Goal: Information Seeking & Learning: Check status

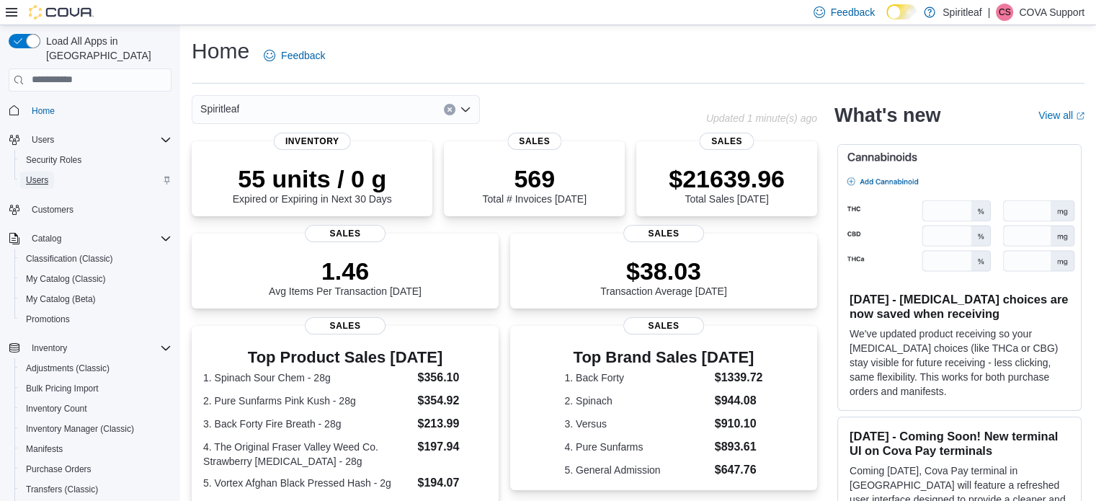
click at [37, 174] on span "Users" at bounding box center [37, 180] width 22 height 12
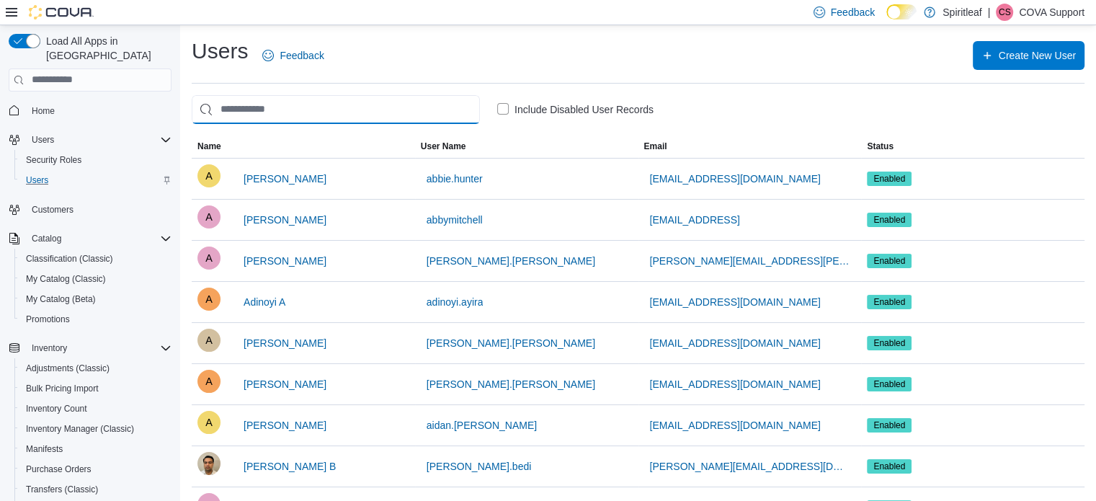
click at [282, 113] on input "search" at bounding box center [336, 109] width 288 height 29
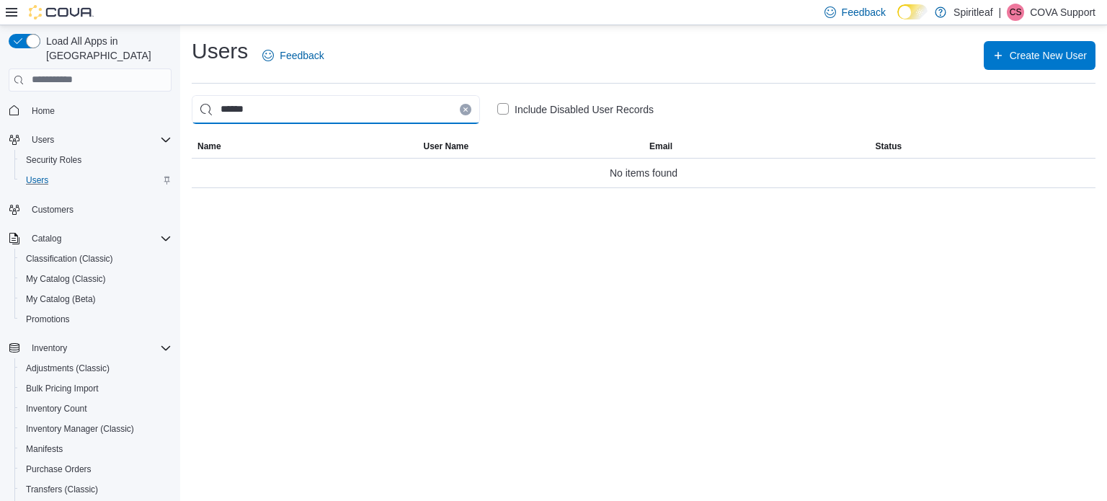
drag, startPoint x: 232, startPoint y: 109, endPoint x: 89, endPoint y: 99, distance: 143.0
click at [89, 97] on div "Load All Apps in New Hub Home Users Security Roles Users Customers Catalog Clas…" at bounding box center [553, 263] width 1107 height 476
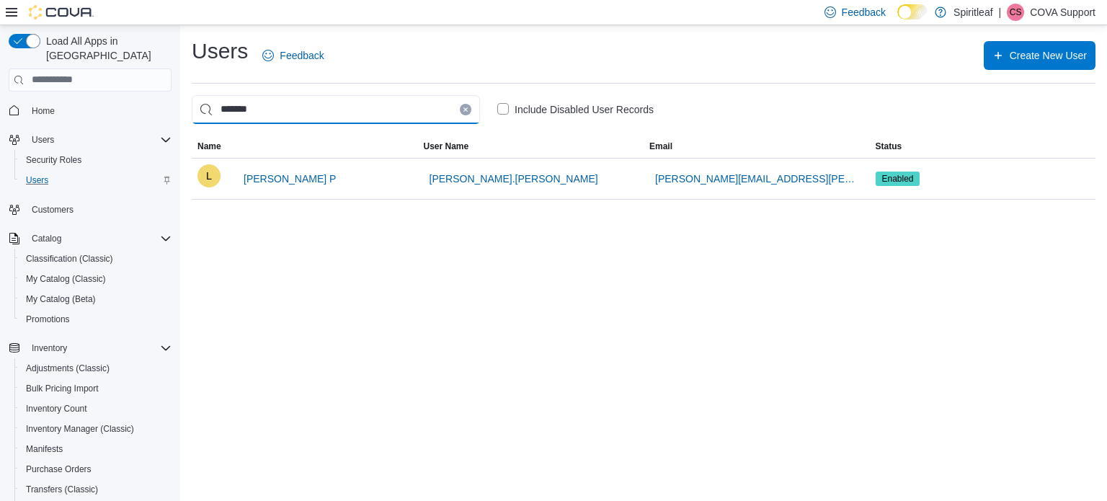
type input "*******"
click at [1062, 7] on p "COVA Support" at bounding box center [1063, 12] width 66 height 17
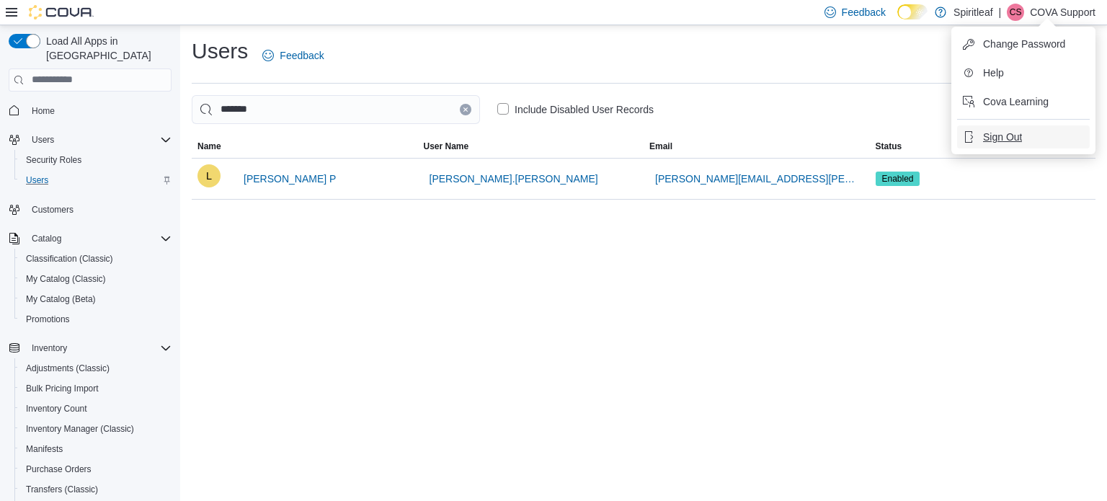
click at [1005, 136] on span "Sign Out" at bounding box center [1002, 137] width 39 height 14
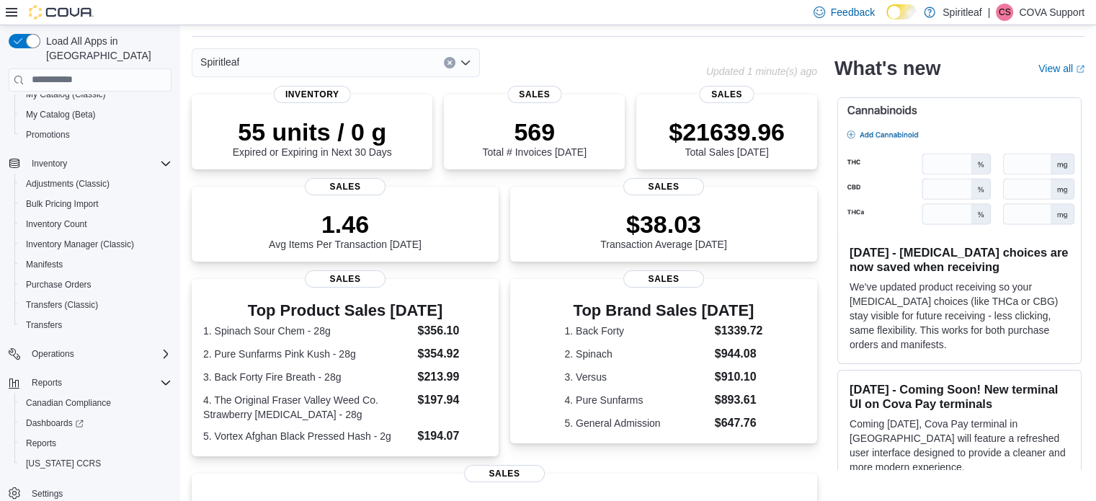
scroll to position [72, 0]
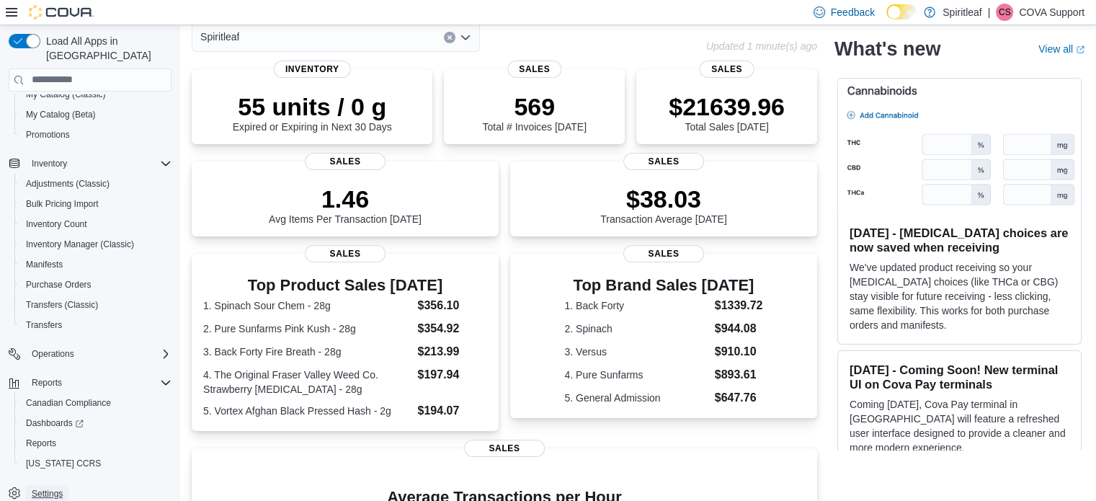
click at [45, 488] on span "Settings" at bounding box center [47, 494] width 31 height 12
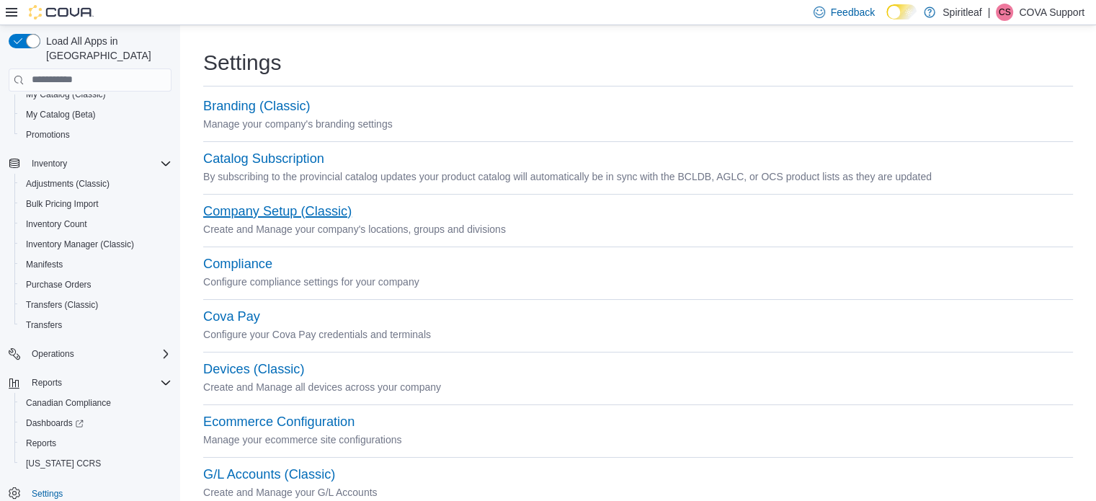
click at [273, 213] on button "Company Setup (Classic)" at bounding box center [277, 211] width 148 height 15
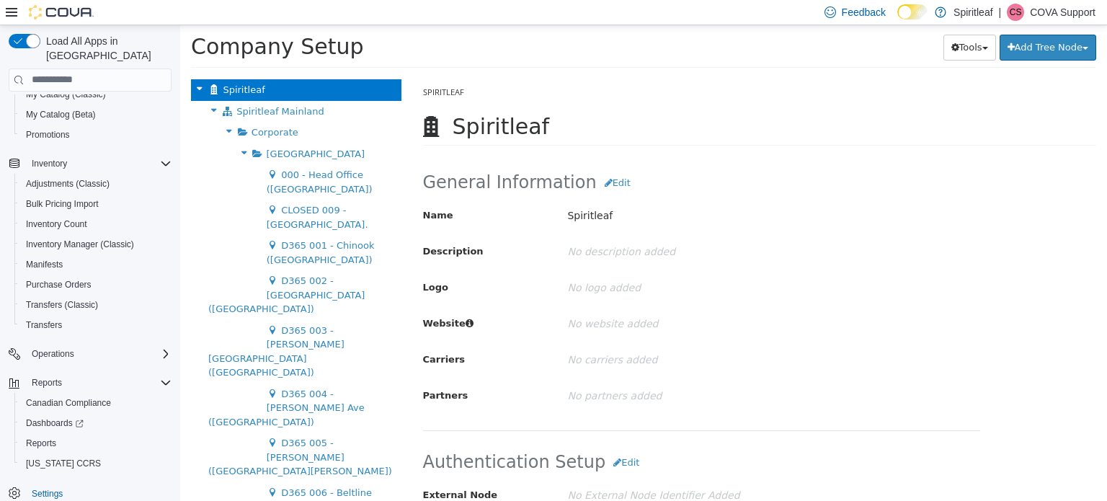
click at [596, 67] on div "Company Setup Tools Move Locations Add Tree Node Division Group" at bounding box center [643, 51] width 927 height 52
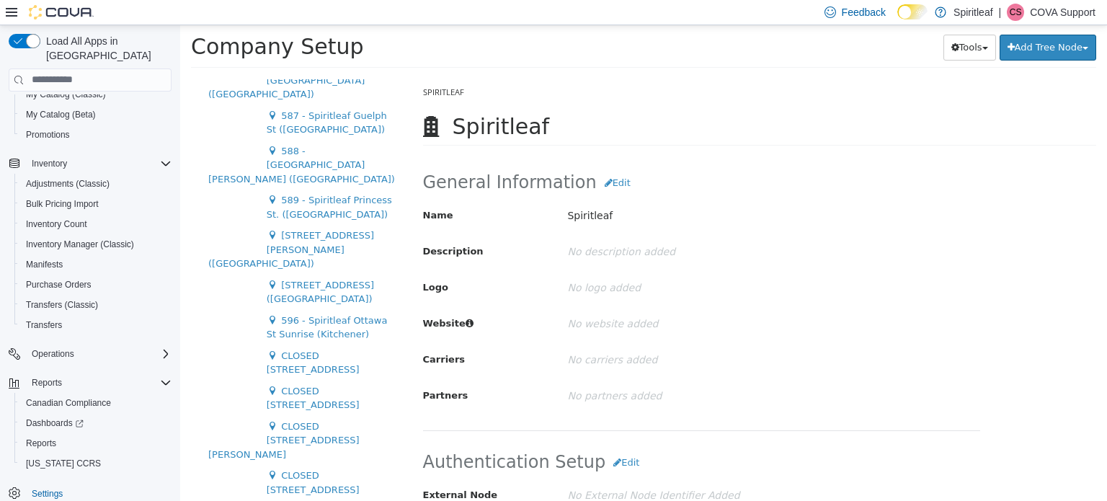
scroll to position [1023, 0]
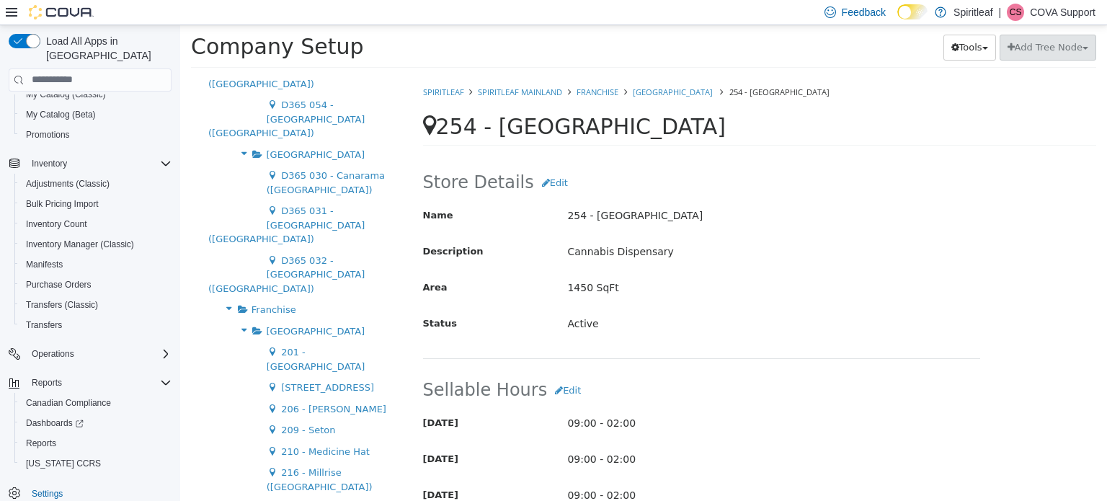
click at [768, 138] on div "254 - Grande Prairie Delete" at bounding box center [760, 130] width 674 height 32
drag, startPoint x: 1067, startPoint y: 10, endPoint x: 1065, endPoint y: 19, distance: 8.8
click at [1067, 10] on p "COVA Support" at bounding box center [1063, 12] width 66 height 17
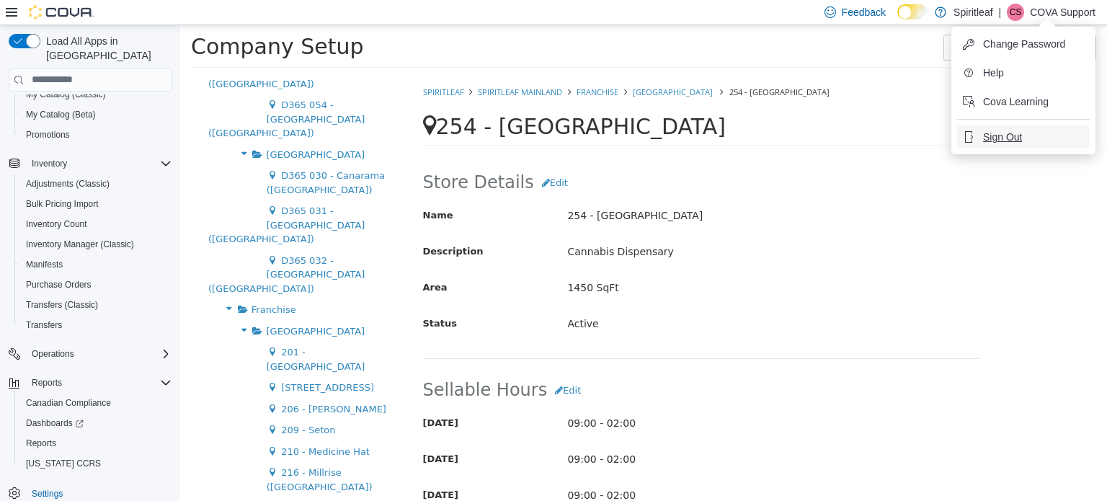
click at [1005, 129] on button "Sign Out" at bounding box center [1023, 136] width 133 height 23
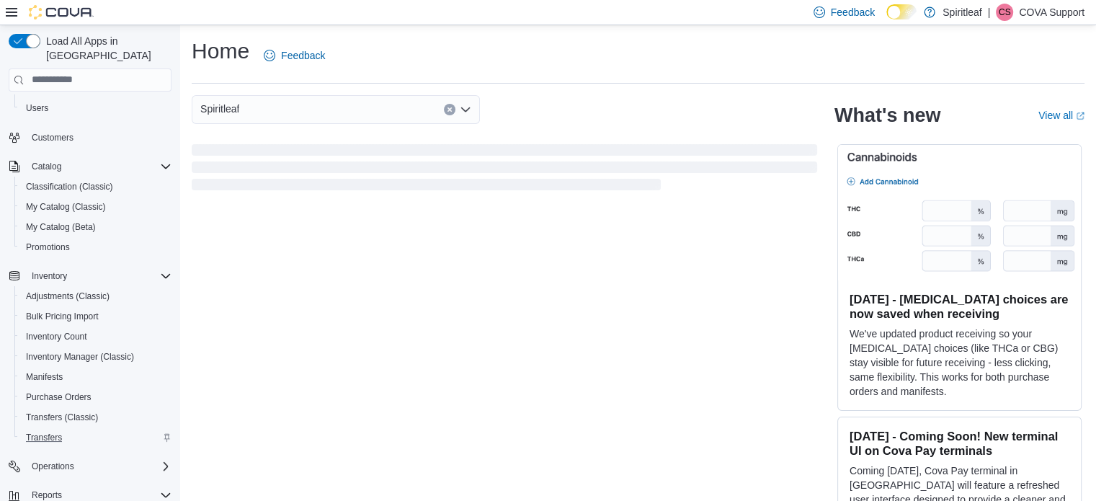
scroll to position [184, 0]
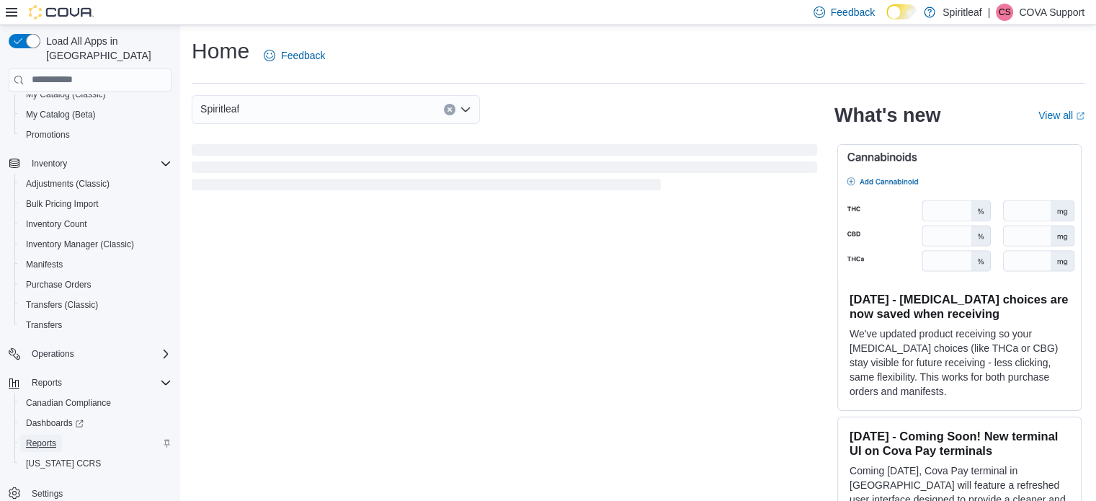
click at [50, 437] on span "Reports" at bounding box center [41, 443] width 30 height 12
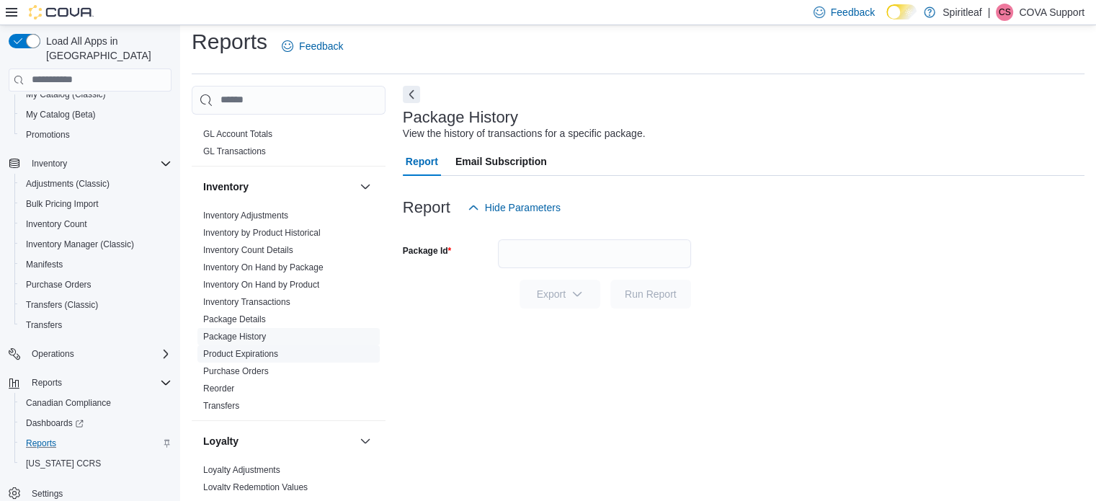
scroll to position [613, 0]
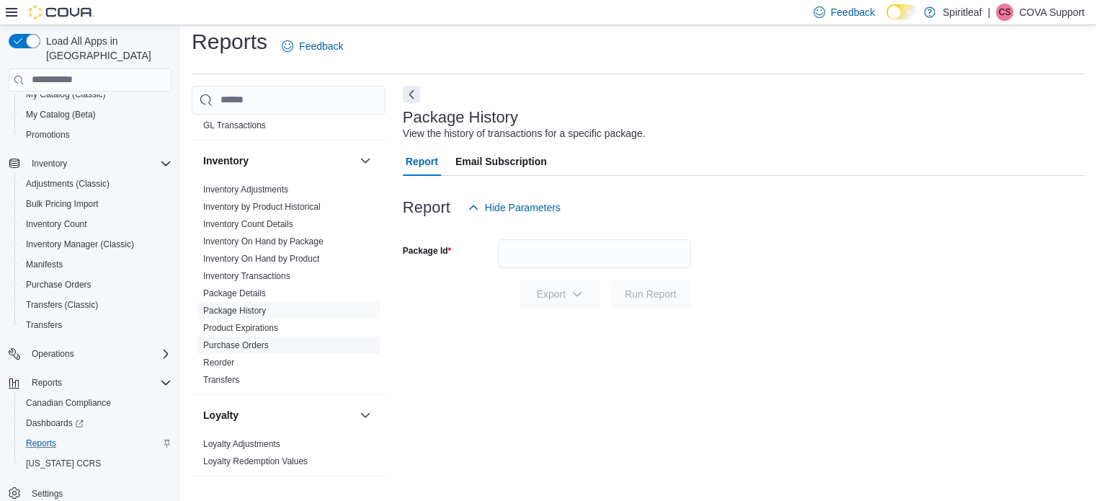
click at [255, 340] on link "Purchase Orders" at bounding box center [236, 345] width 66 height 10
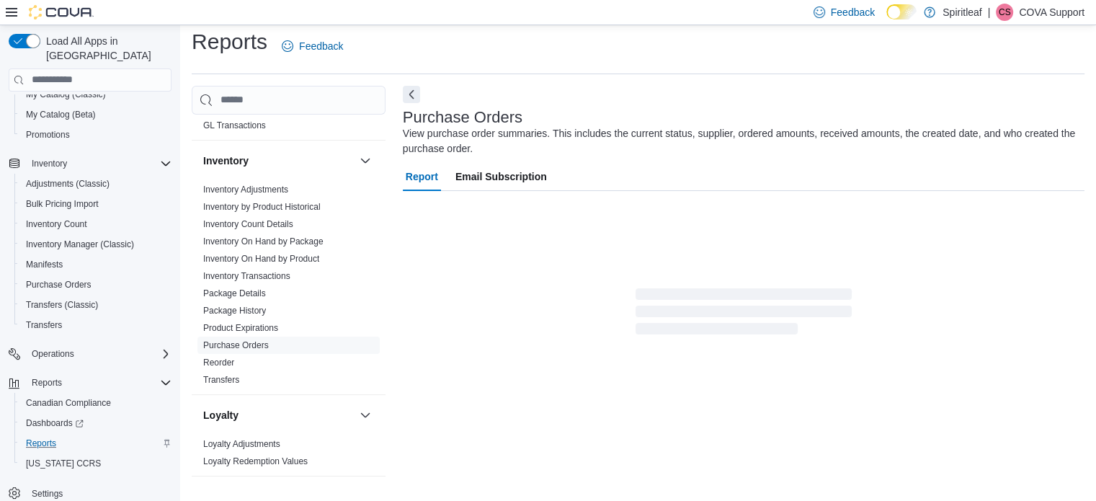
scroll to position [33, 0]
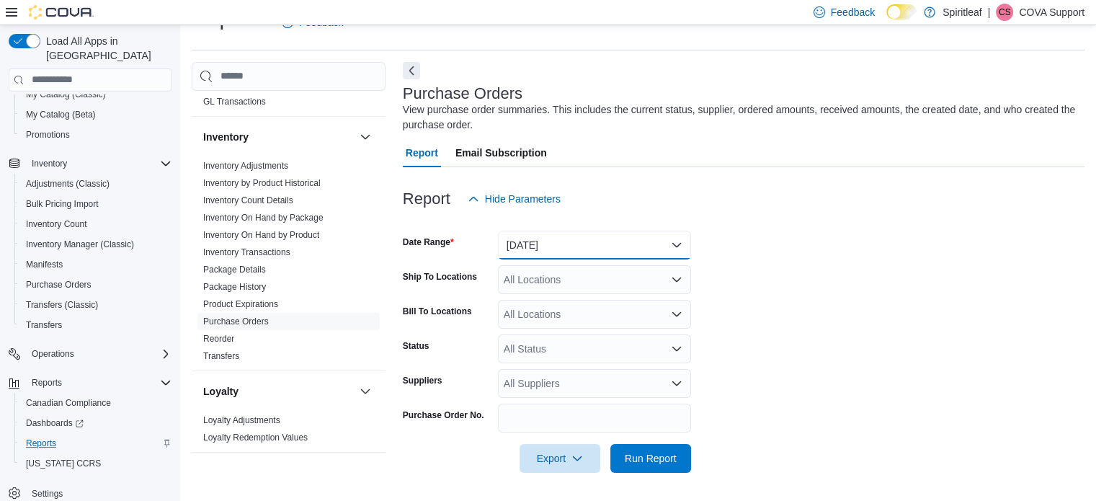
click at [534, 240] on button "Yesterday" at bounding box center [594, 245] width 193 height 29
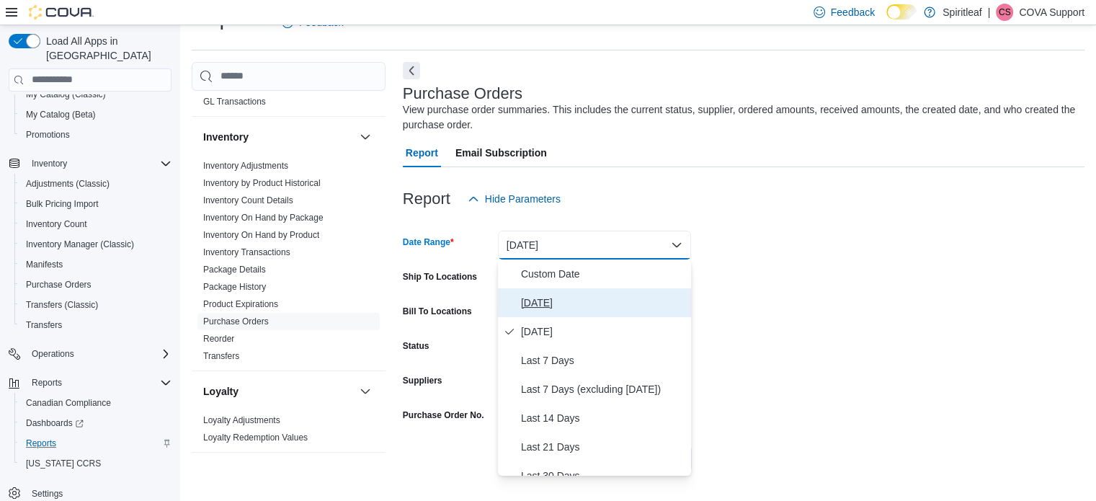
click at [539, 305] on span "Today" at bounding box center [603, 302] width 164 height 17
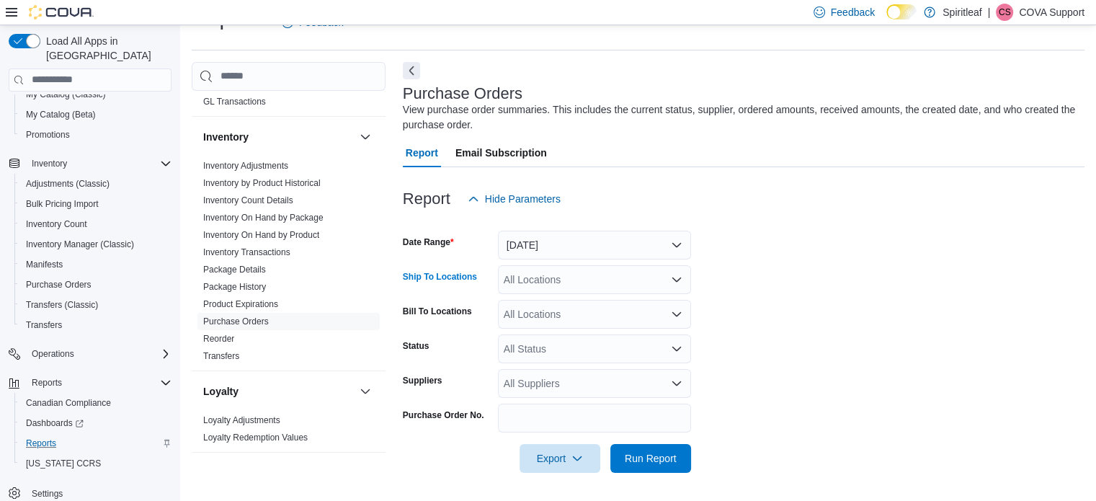
click at [542, 276] on div "All Locations" at bounding box center [594, 279] width 193 height 29
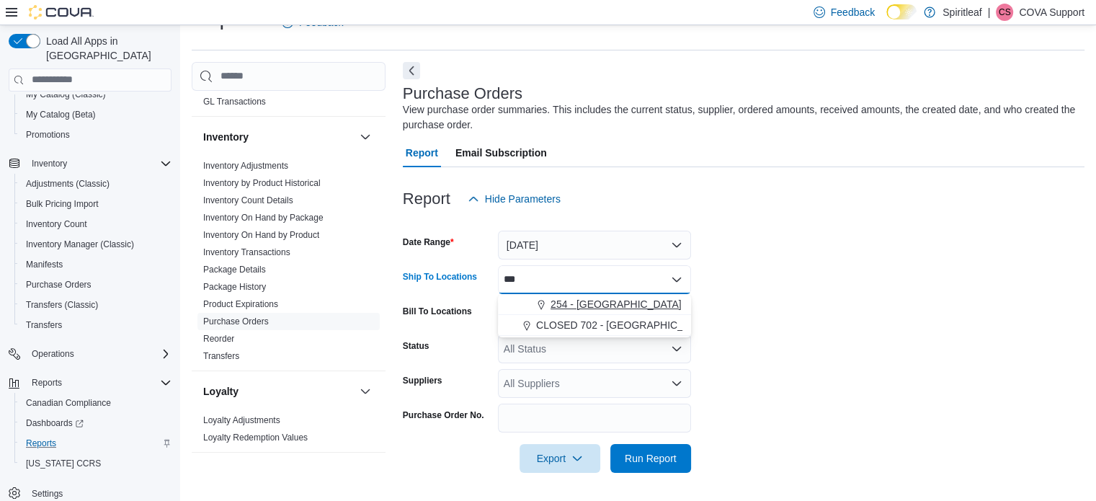
type input "***"
click at [599, 301] on span "254 - Grande Prairie" at bounding box center [616, 304] width 131 height 14
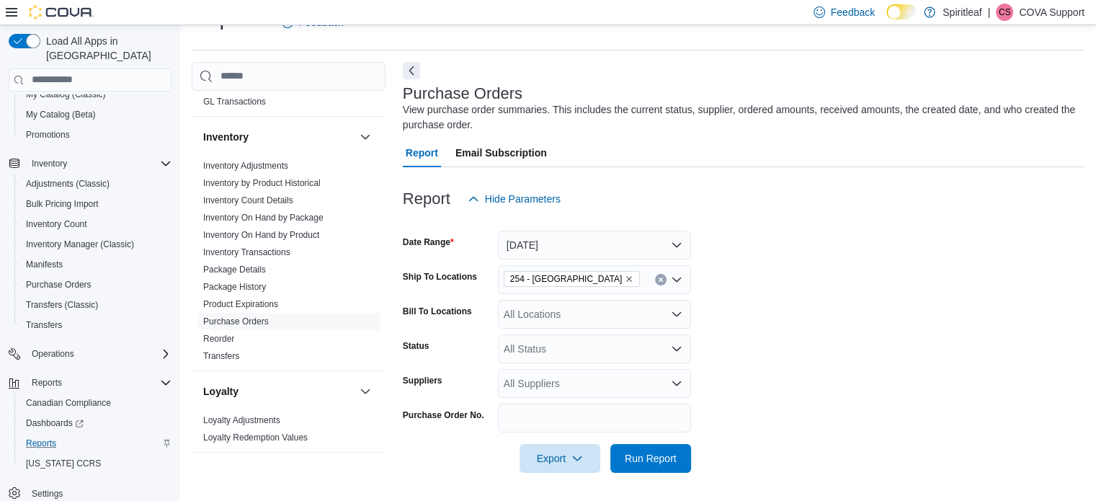
drag, startPoint x: 842, startPoint y: 316, endPoint x: 777, endPoint y: 362, distance: 80.0
click at [842, 316] on form "Date Range Today Ship To Locations 254 - Grande Prairie Bill To Locations All L…" at bounding box center [744, 342] width 682 height 259
click at [657, 452] on span "Run Report" at bounding box center [651, 457] width 52 height 14
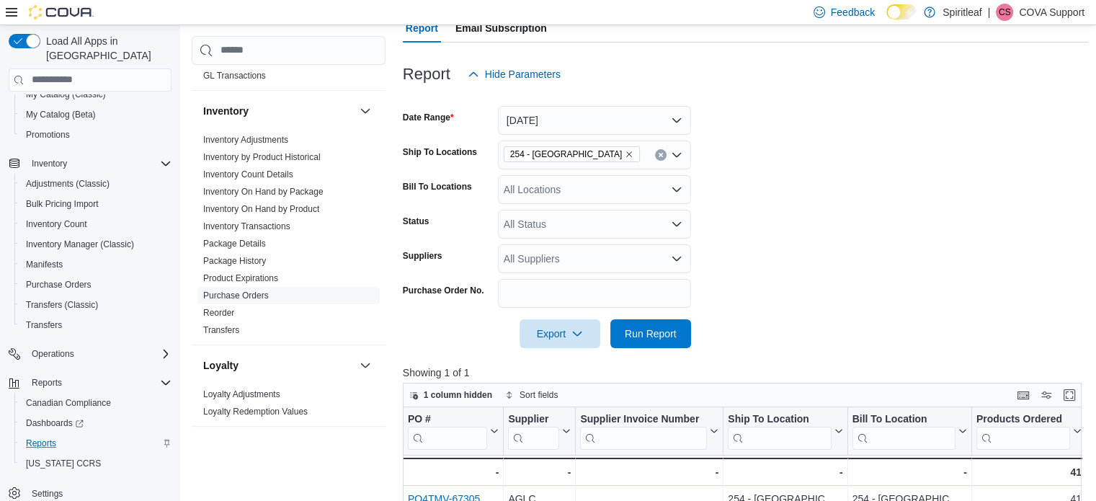
scroll to position [249, 0]
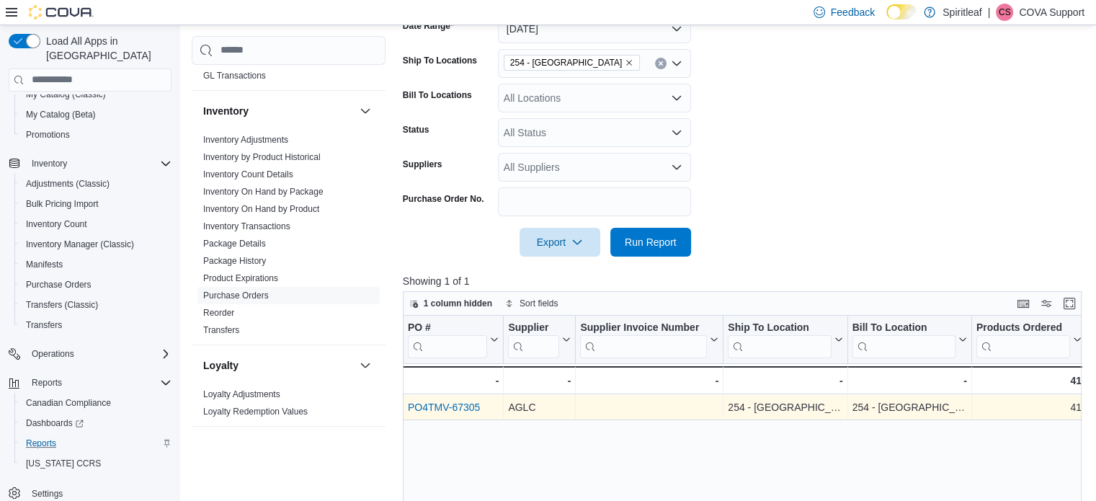
click at [448, 403] on link "PO4TMV-67305" at bounding box center [444, 407] width 72 height 12
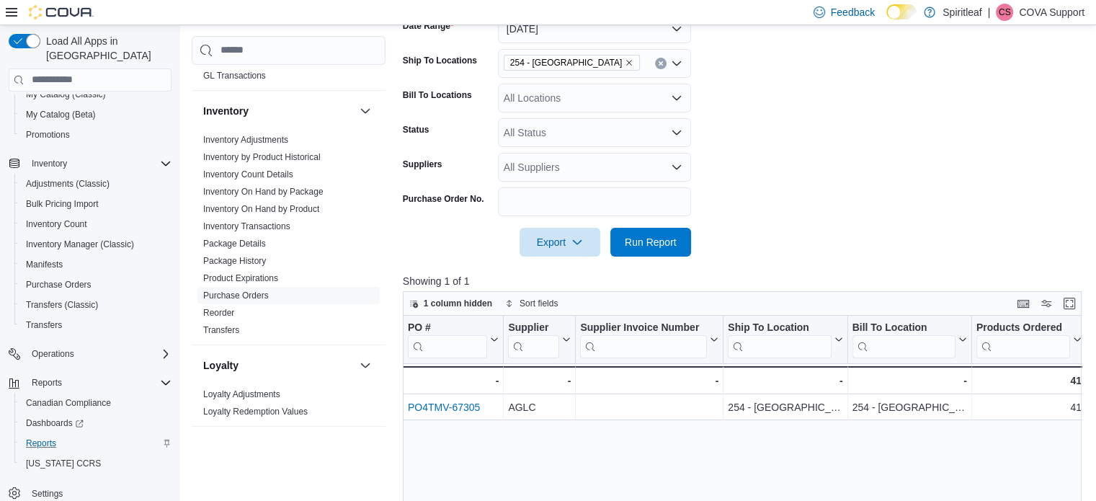
drag, startPoint x: 1043, startPoint y: 11, endPoint x: 1038, endPoint y: 19, distance: 9.7
click at [1043, 14] on p "COVA Support" at bounding box center [1052, 12] width 66 height 17
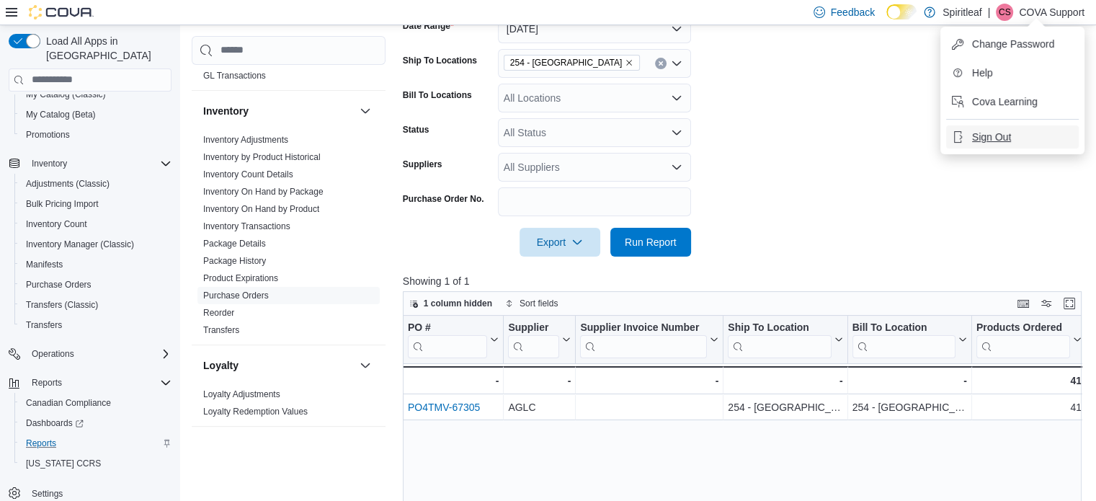
click at [986, 130] on span "Sign Out" at bounding box center [991, 137] width 39 height 14
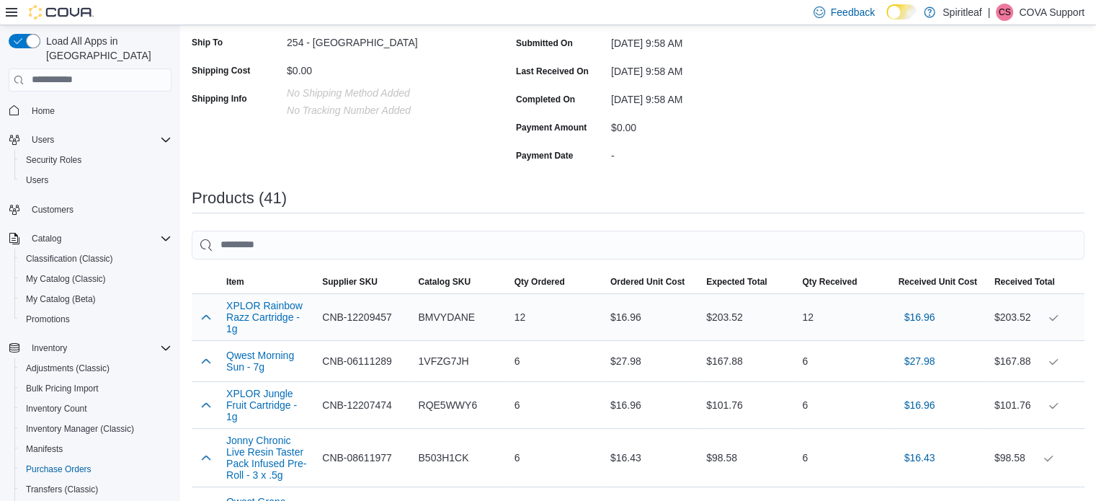
drag, startPoint x: 608, startPoint y: 316, endPoint x: 603, endPoint y: 351, distance: 35.0
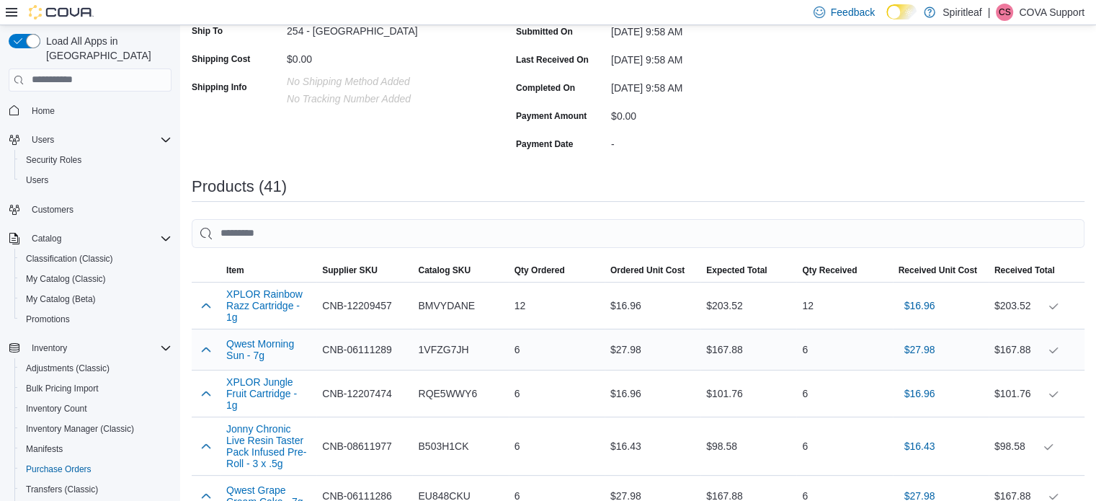
drag, startPoint x: 624, startPoint y: 355, endPoint x: 742, endPoint y: 362, distance: 118.5
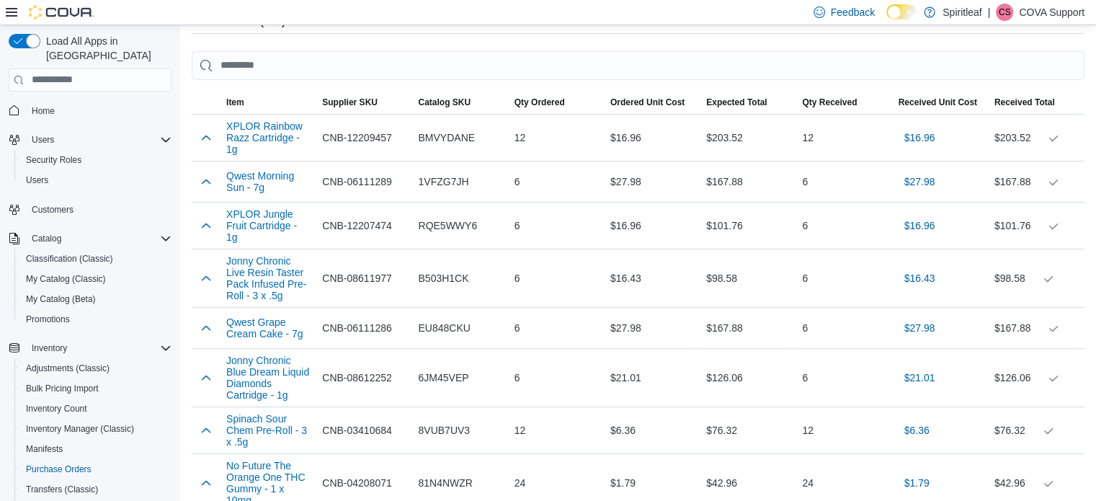
scroll to position [0, 0]
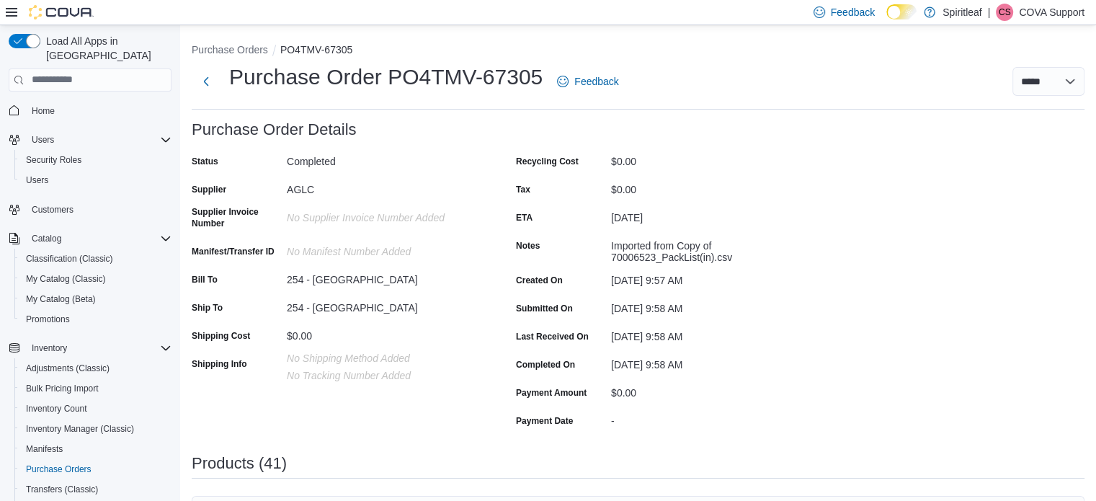
drag, startPoint x: 703, startPoint y: 367, endPoint x: 699, endPoint y: 200, distance: 167.2
click at [1031, 10] on p "COVA Support" at bounding box center [1052, 12] width 66 height 17
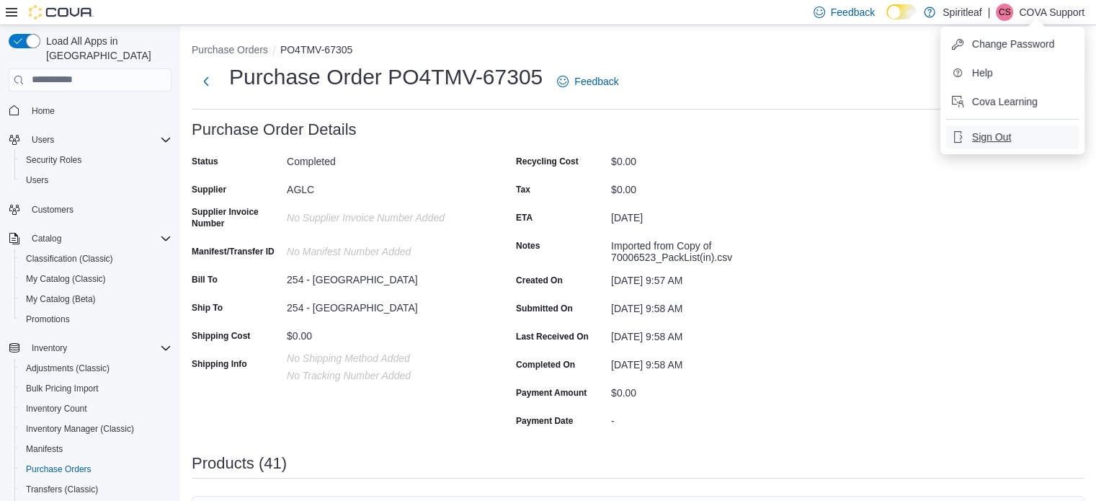
drag, startPoint x: 987, startPoint y: 131, endPoint x: 1007, endPoint y: 123, distance: 22.0
click at [986, 131] on span "Sign Out" at bounding box center [991, 137] width 39 height 14
